Goal: Task Accomplishment & Management: Manage account settings

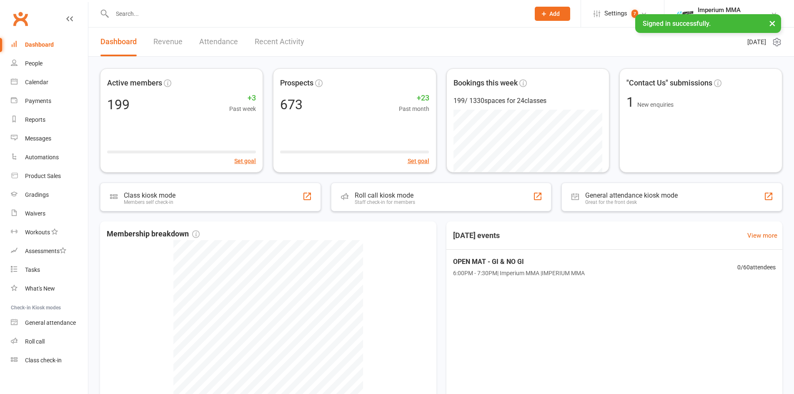
click at [152, 12] on input "text" at bounding box center [317, 14] width 414 height 12
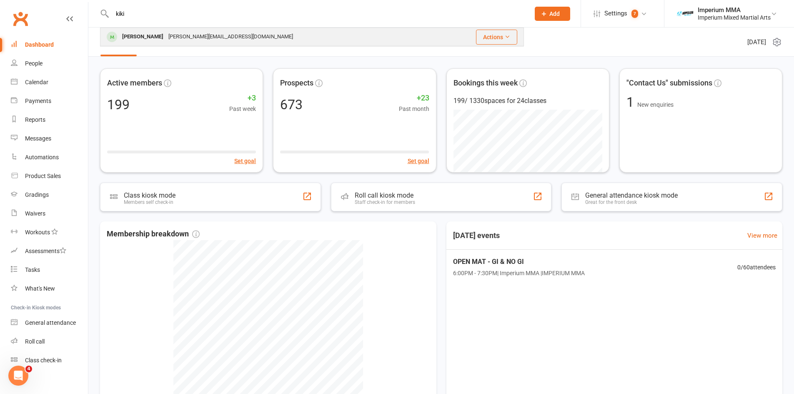
type input "kiki"
click at [171, 37] on div "[PERSON_NAME][EMAIL_ADDRESS][DOMAIN_NAME]" at bounding box center [231, 37] width 130 height 12
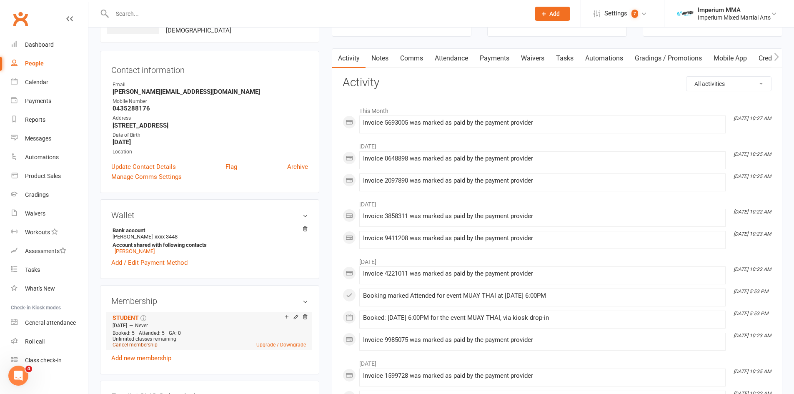
scroll to position [63, 0]
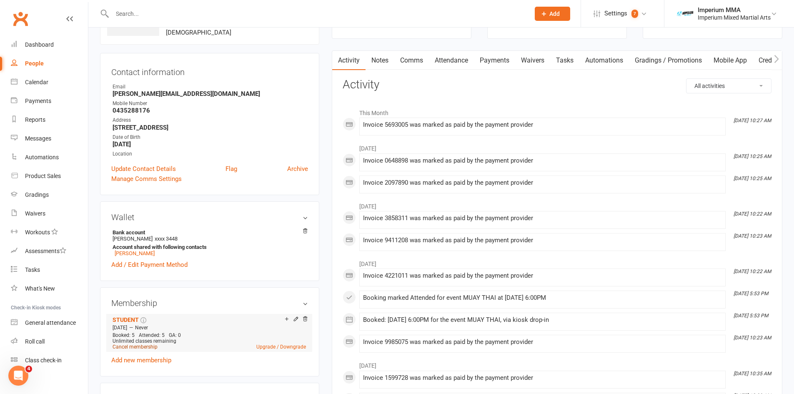
click at [138, 338] on span "Unlimited classes remaining" at bounding box center [145, 341] width 64 height 6
click at [141, 348] on link "Cancel membership" at bounding box center [135, 347] width 45 height 6
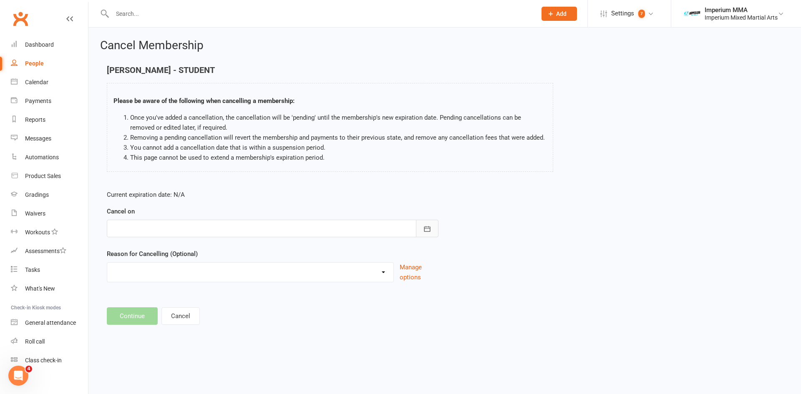
click at [431, 227] on button "button" at bounding box center [427, 229] width 23 height 18
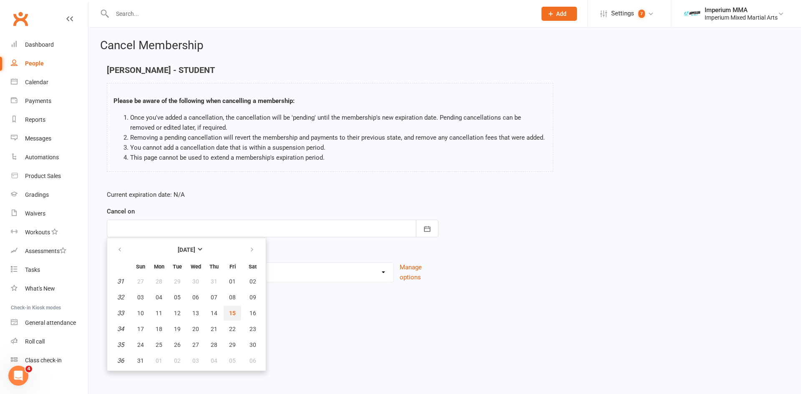
click at [230, 313] on span "15" at bounding box center [232, 313] width 7 height 7
type input "[DATE]"
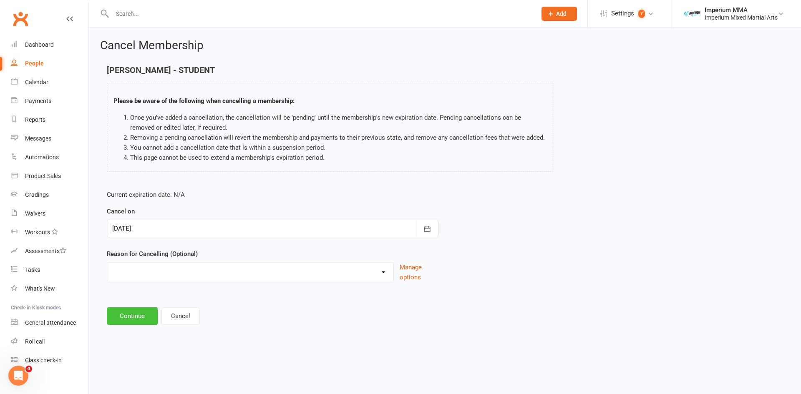
click at [131, 318] on button "Continue" at bounding box center [132, 316] width 51 height 18
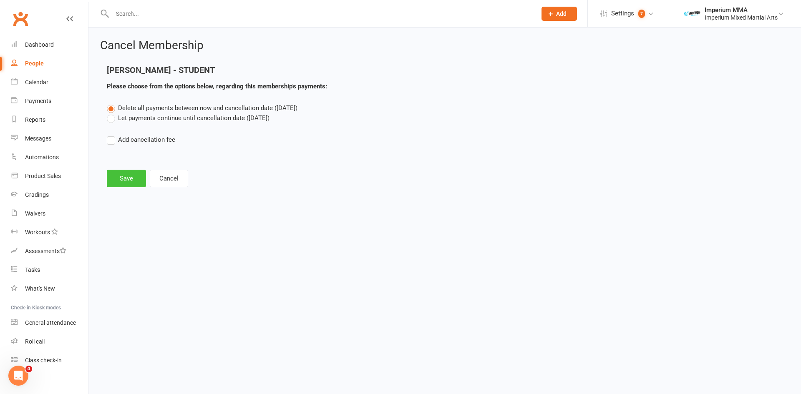
click at [125, 181] on button "Save" at bounding box center [126, 179] width 39 height 18
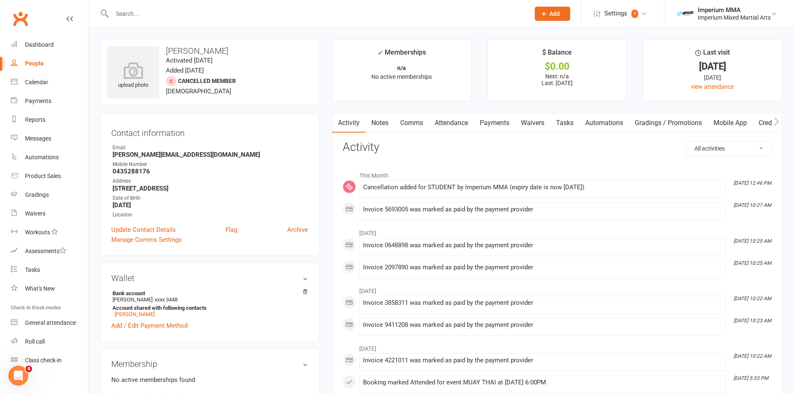
click at [447, 123] on link "Attendance" at bounding box center [451, 122] width 45 height 19
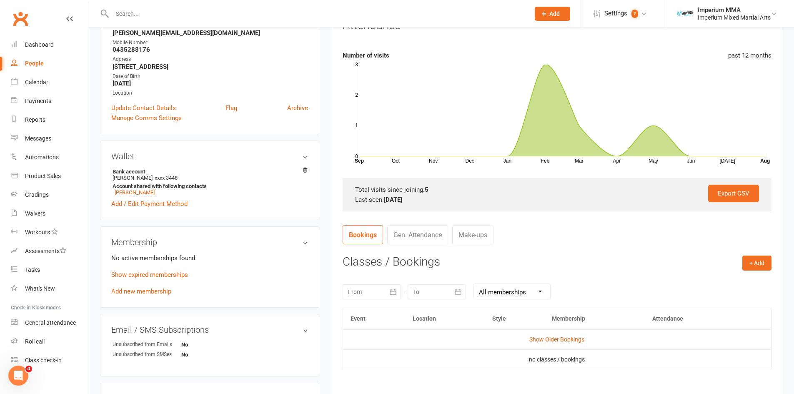
scroll to position [156, 0]
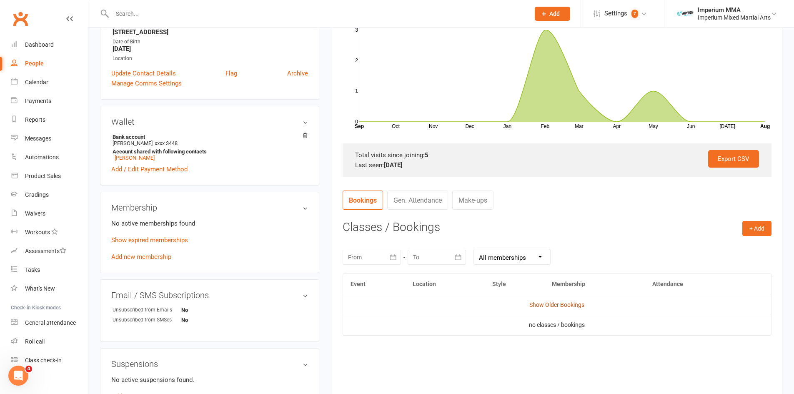
click at [546, 306] on link "Show Older Bookings" at bounding box center [557, 304] width 55 height 7
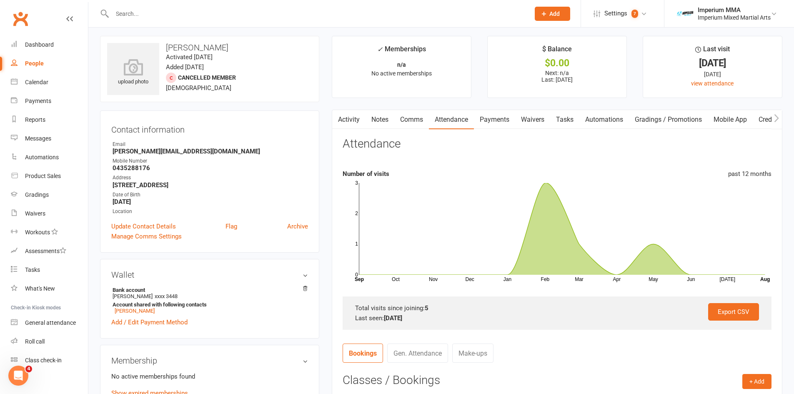
scroll to position [0, 0]
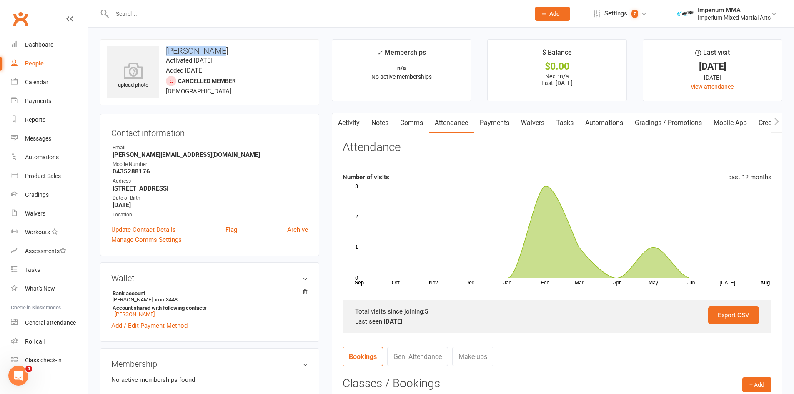
drag, startPoint x: 167, startPoint y: 51, endPoint x: 216, endPoint y: 50, distance: 48.8
click at [216, 50] on h3 "[PERSON_NAME]" at bounding box center [209, 50] width 205 height 9
copy h3 "[PERSON_NAME]"
click at [410, 122] on link "Comms" at bounding box center [411, 122] width 35 height 19
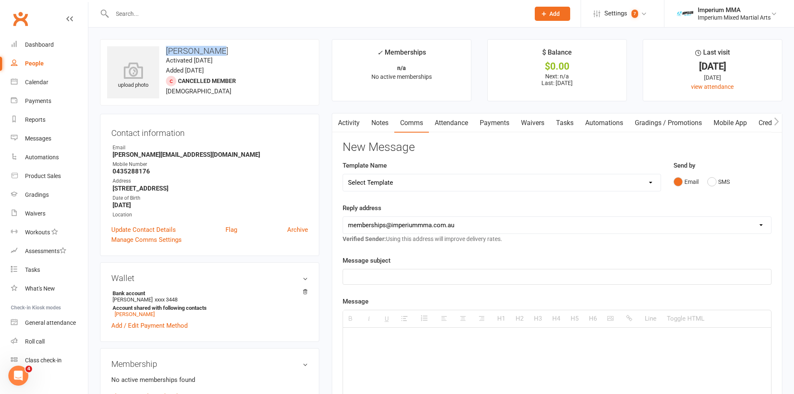
click at [376, 182] on select "Select Template [SMS] WE MISS YOU [Email] 10 CLASS PASS EXPIRY [Email] Confirma…" at bounding box center [502, 182] width 318 height 17
select select "2"
click at [343, 174] on select "Select Template [SMS] WE MISS YOU [Email] 10 CLASS PASS EXPIRY [Email] Confirma…" at bounding box center [502, 182] width 318 height 17
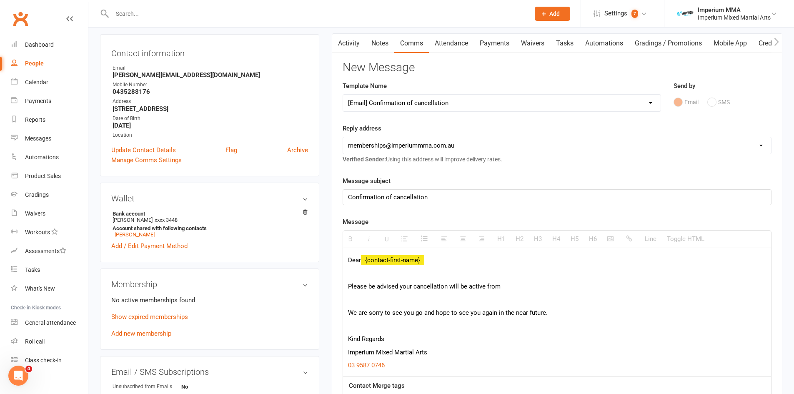
scroll to position [94, 0]
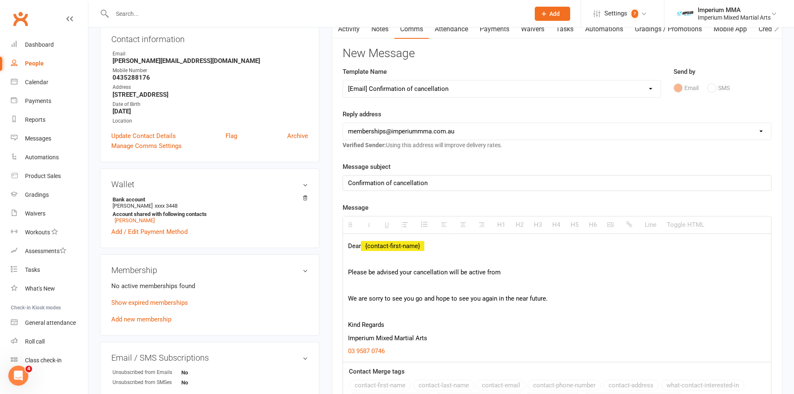
click at [348, 274] on p "Please be advised your cancellation will be active from" at bounding box center [557, 272] width 418 height 10
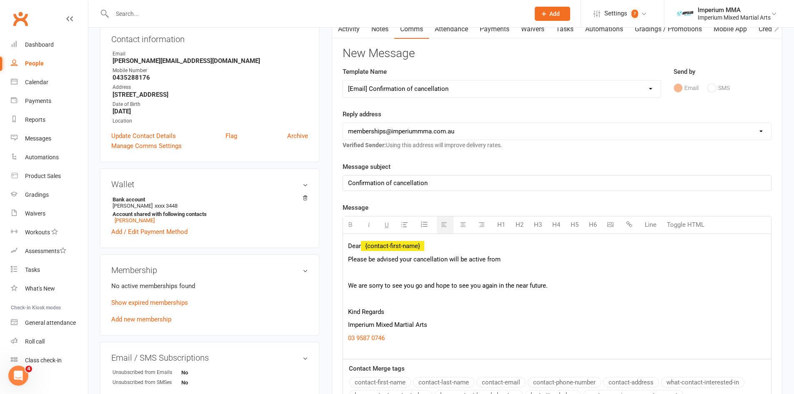
drag, startPoint x: 448, startPoint y: 259, endPoint x: 578, endPoint y: 262, distance: 130.1
click at [578, 262] on p "Please be advised your cancellation will be active from" at bounding box center [557, 259] width 418 height 10
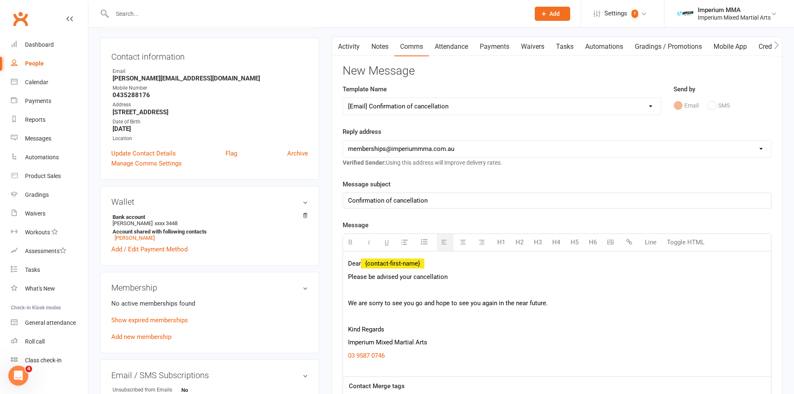
click at [415, 270] on div "Dear {contact-first-name} Please be advised your cancellation We are sorry to s…" at bounding box center [557, 313] width 428 height 125
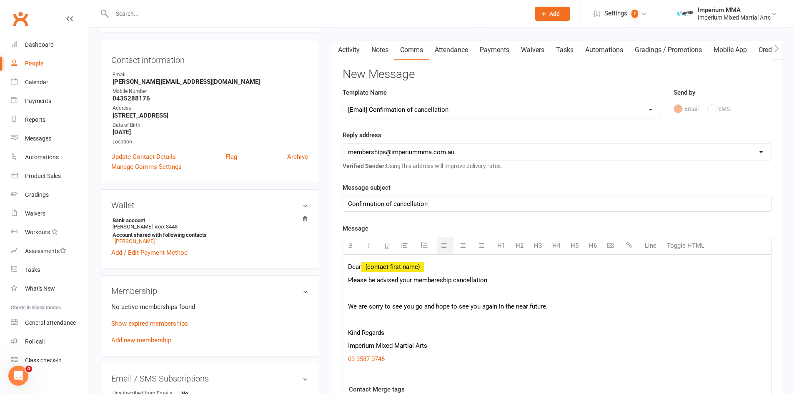
click at [440, 281] on span "Please be advised your membereship cancellation" at bounding box center [417, 280] width 139 height 8
click at [450, 279] on span "Please be advised your membership cancellation" at bounding box center [416, 280] width 136 height 8
drag, startPoint x: 512, startPoint y: 281, endPoint x: 545, endPoint y: 282, distance: 33.8
click at [545, 282] on p "Please be advised your membership has now been cancellation" at bounding box center [557, 280] width 418 height 10
click at [350, 307] on p "We are sorry to see you go and hope to see you again in the near future." at bounding box center [557, 306] width 418 height 10
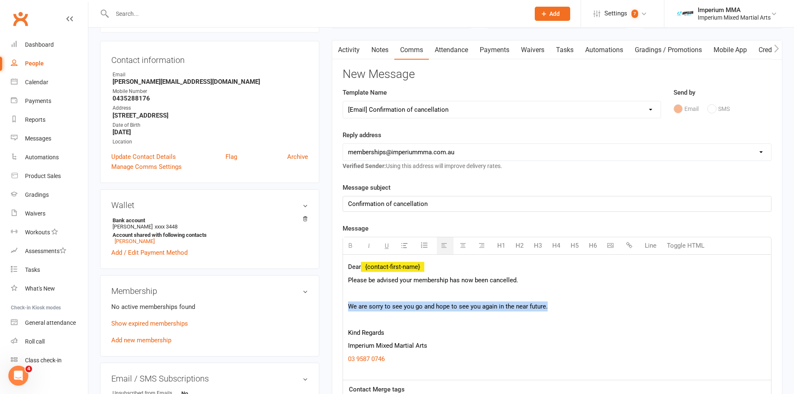
drag, startPoint x: 347, startPoint y: 307, endPoint x: 578, endPoint y: 301, distance: 231.1
click at [578, 301] on div "Dear {contact-first-name} Please be advised your membership has now been cancel…" at bounding box center [557, 317] width 428 height 125
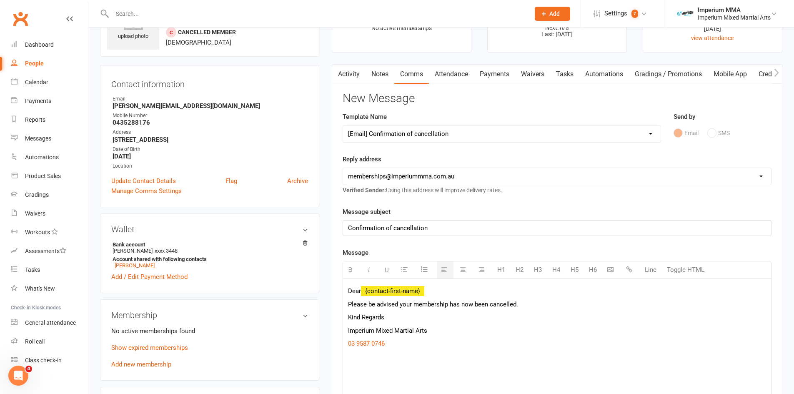
scroll to position [302, 0]
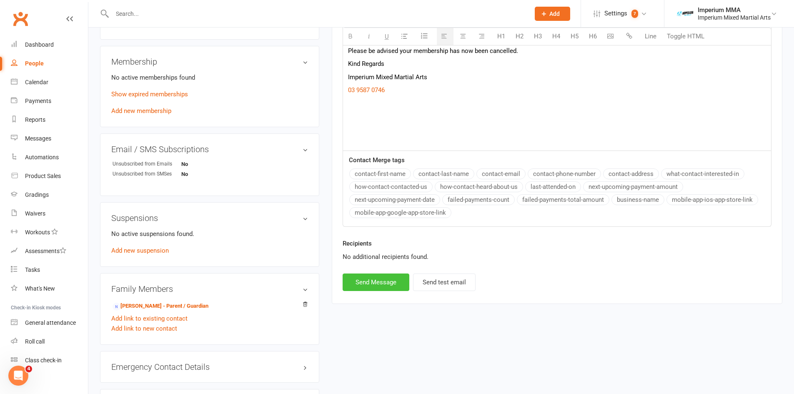
click at [386, 284] on button "Send Message" at bounding box center [376, 283] width 67 height 18
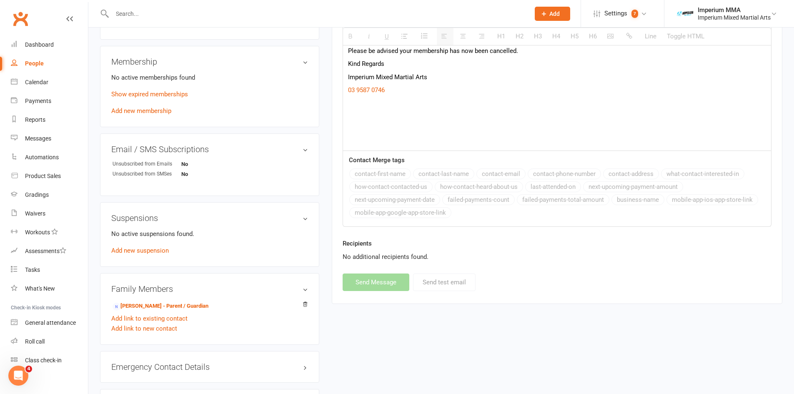
select select
